Goal: Task Accomplishment & Management: Use online tool/utility

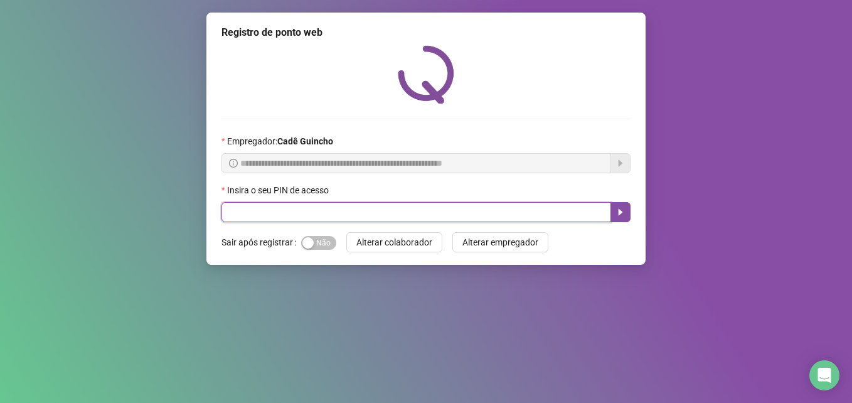
click at [351, 205] on input "text" at bounding box center [417, 212] width 390 height 20
paste input "*****"
type input "*****"
click at [628, 217] on button "button" at bounding box center [621, 212] width 20 height 20
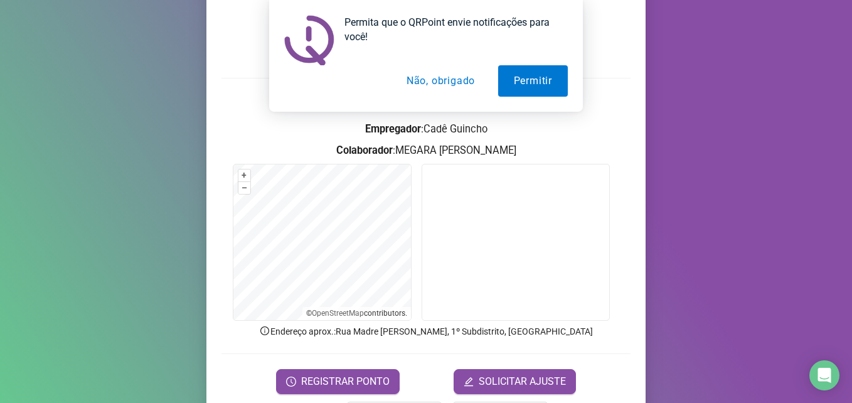
scroll to position [63, 0]
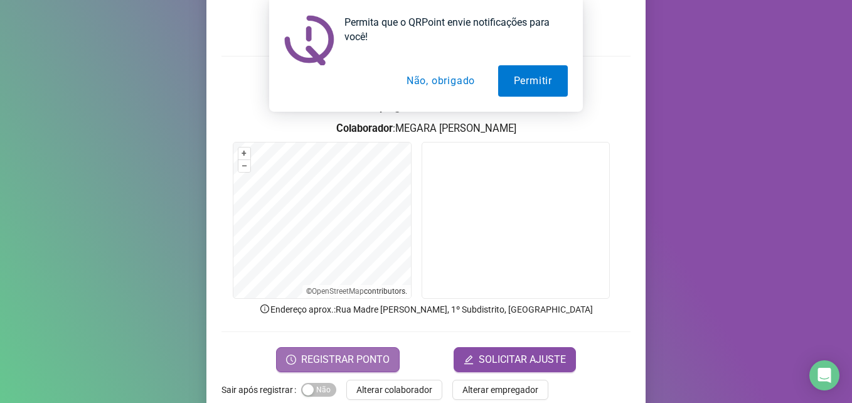
click at [356, 364] on span "REGISTRAR PONTO" at bounding box center [345, 359] width 88 height 15
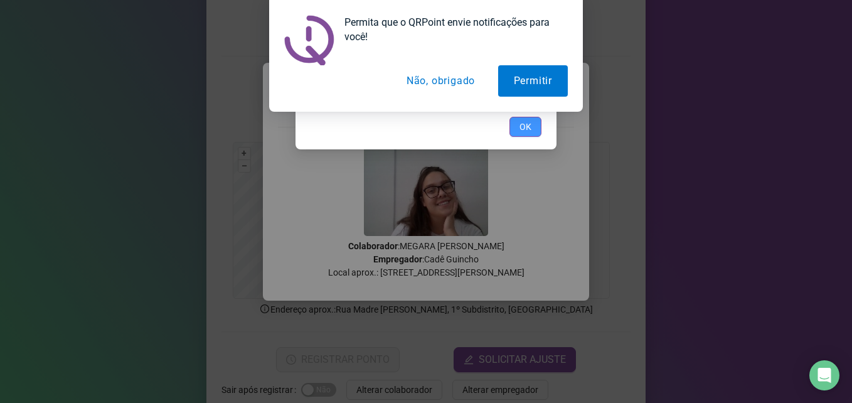
click at [521, 128] on span "OK" at bounding box center [526, 127] width 12 height 14
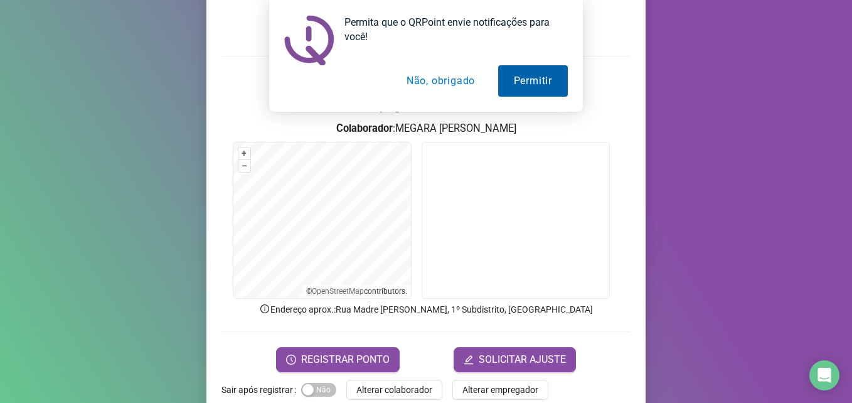
click at [537, 92] on button "Permitir" at bounding box center [533, 80] width 70 height 31
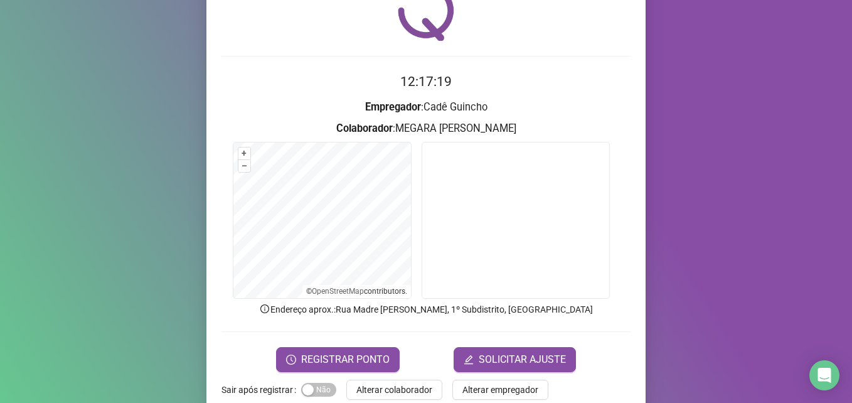
drag, startPoint x: 594, startPoint y: 1, endPoint x: 302, endPoint y: 397, distance: 492.4
click at [302, 397] on div "Sim Não" at bounding box center [318, 390] width 35 height 20
click at [305, 392] on div "button" at bounding box center [307, 389] width 11 height 11
